Goal: Information Seeking & Learning: Learn about a topic

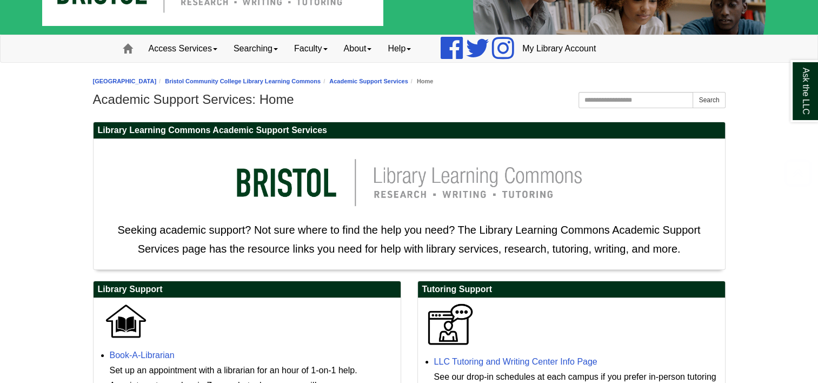
scroll to position [35, 0]
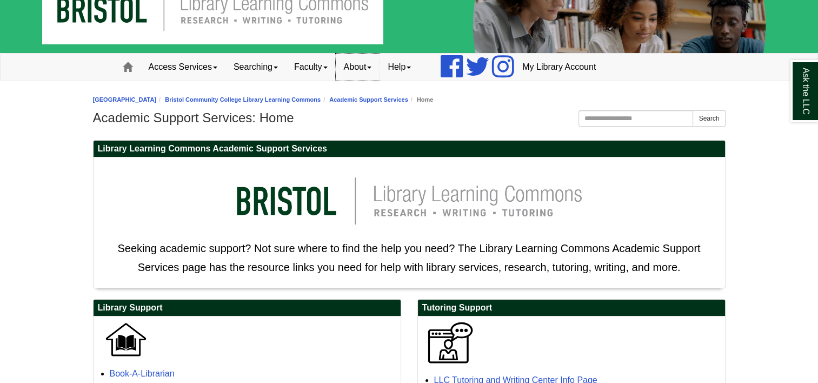
click at [353, 69] on link "About" at bounding box center [358, 67] width 44 height 27
click at [353, 70] on link "About" at bounding box center [358, 67] width 44 height 27
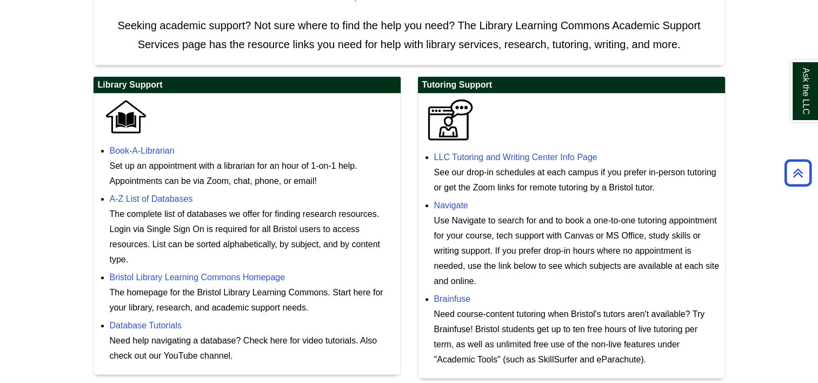
scroll to position [305, 0]
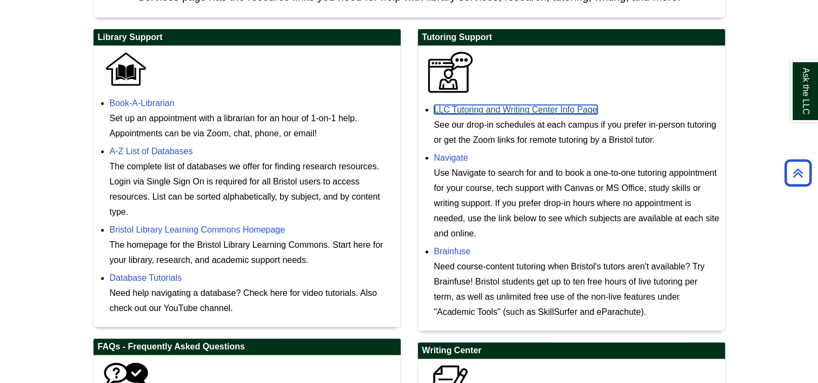
click at [504, 107] on link "LLC Tutoring and Writing Center Info Page" at bounding box center [515, 109] width 163 height 9
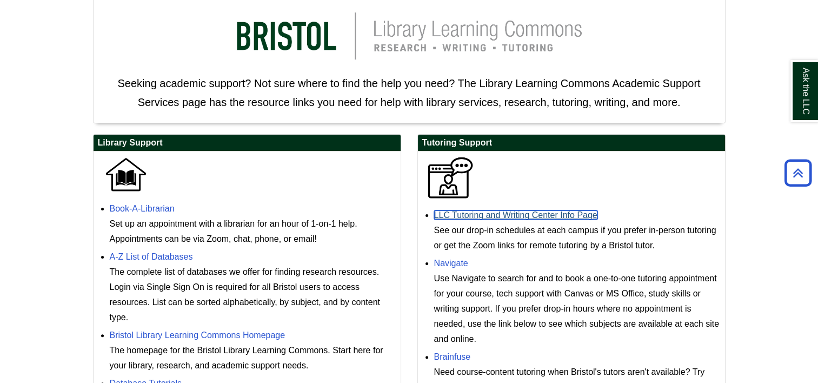
scroll to position [143, 0]
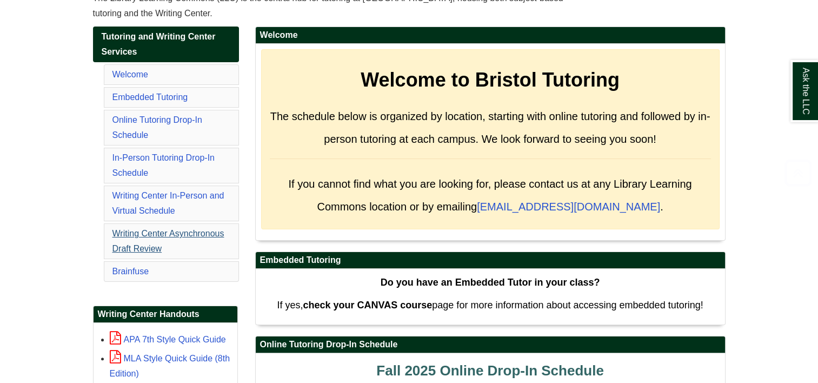
scroll to position [177, 0]
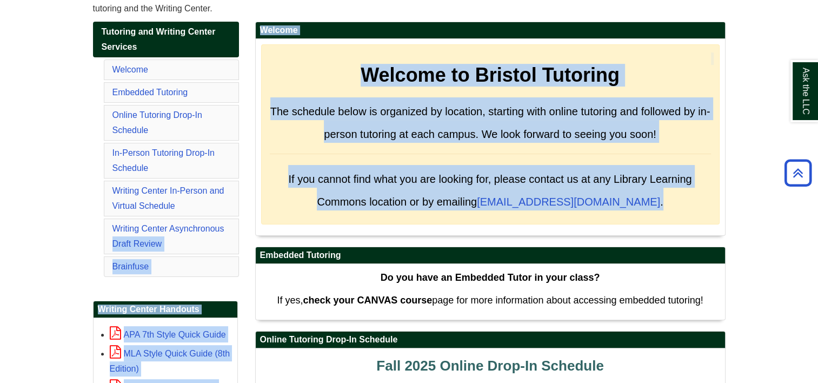
drag, startPoint x: 249, startPoint y: 247, endPoint x: 235, endPoint y: 271, distance: 28.3
click at [235, 271] on li "Brainfuse" at bounding box center [171, 266] width 135 height 21
click at [214, 268] on li "Brainfuse" at bounding box center [171, 266] width 135 height 21
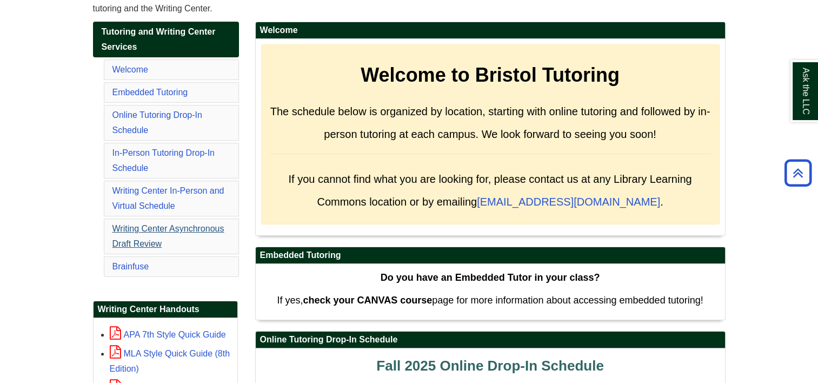
scroll to position [123, 0]
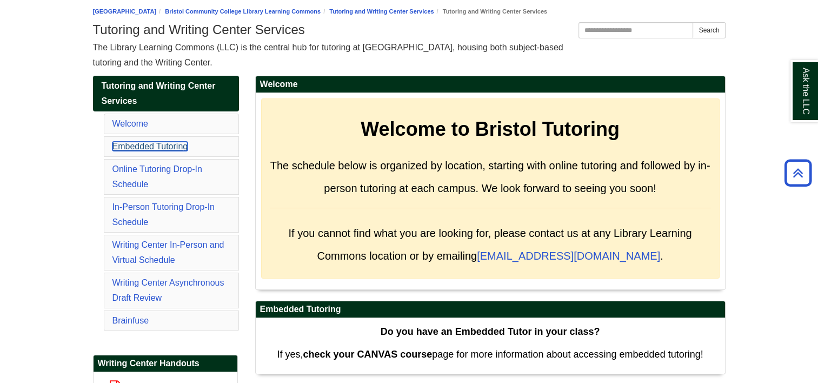
click at [167, 145] on link "Embedded Tutoring" at bounding box center [150, 146] width 76 height 9
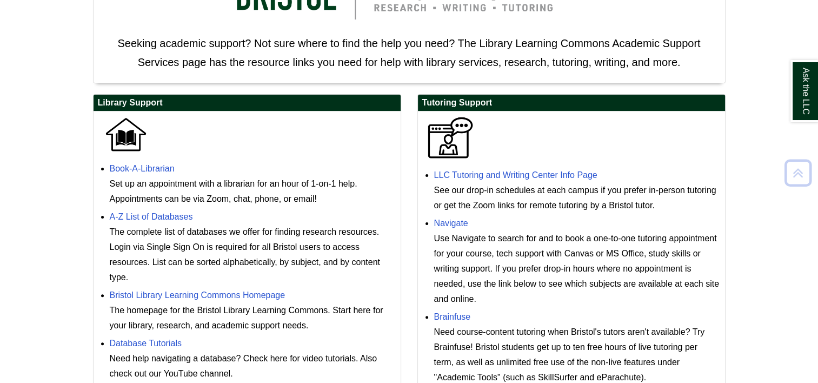
scroll to position [324, 0]
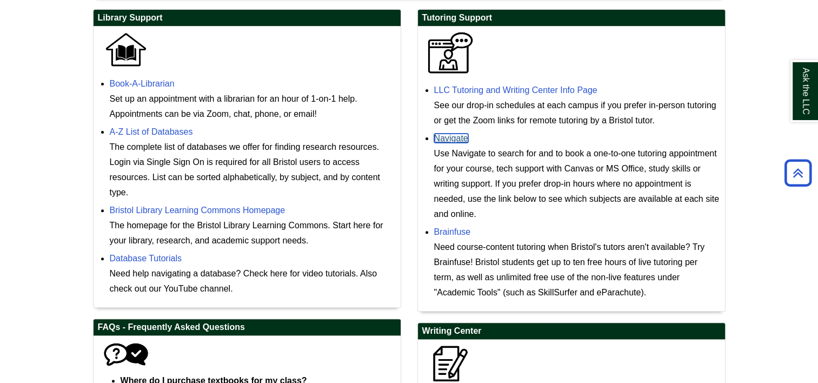
click at [460, 134] on link "Navigate" at bounding box center [451, 138] width 34 height 9
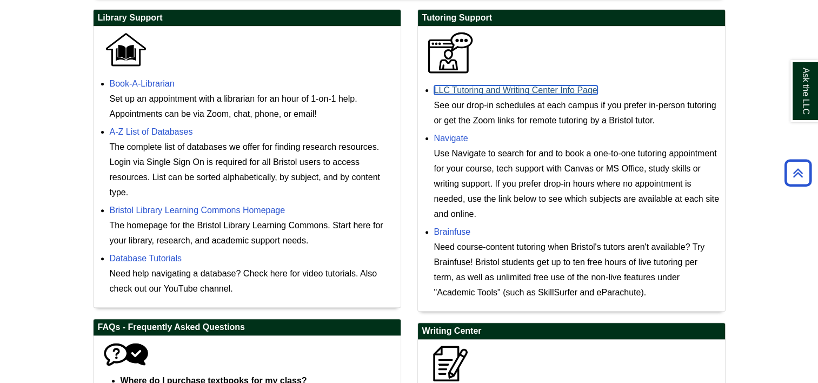
click at [541, 91] on link "LLC Tutoring and Writing Center Info Page" at bounding box center [515, 89] width 163 height 9
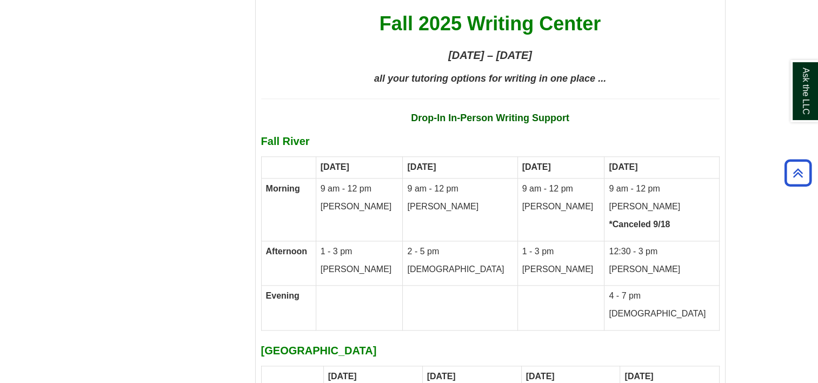
scroll to position [5137, 0]
